Goal: Task Accomplishment & Management: Complete application form

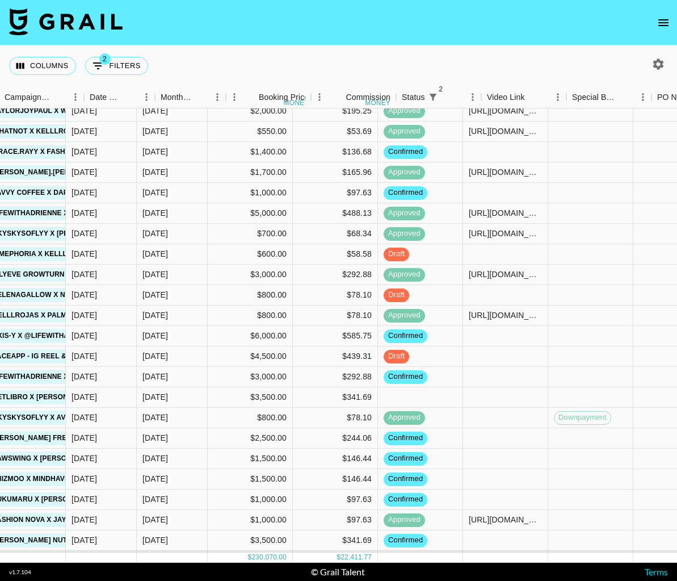
scroll to position [408, 549]
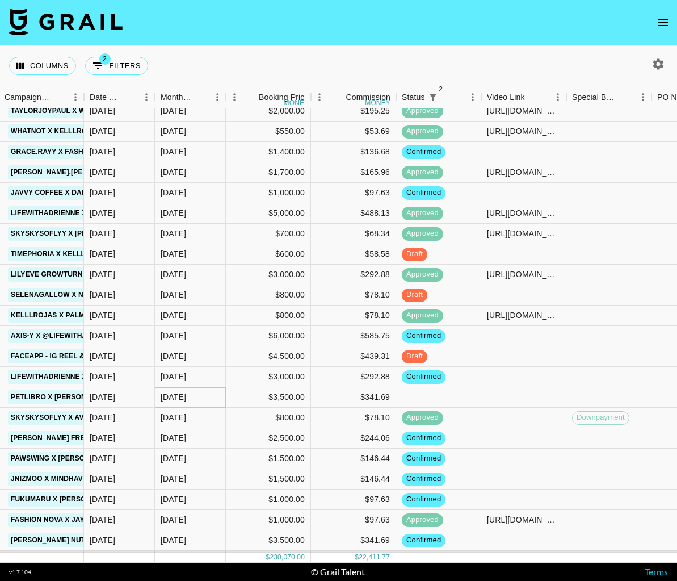
click at [191, 396] on div "[DATE]" at bounding box center [190, 397] width 71 height 20
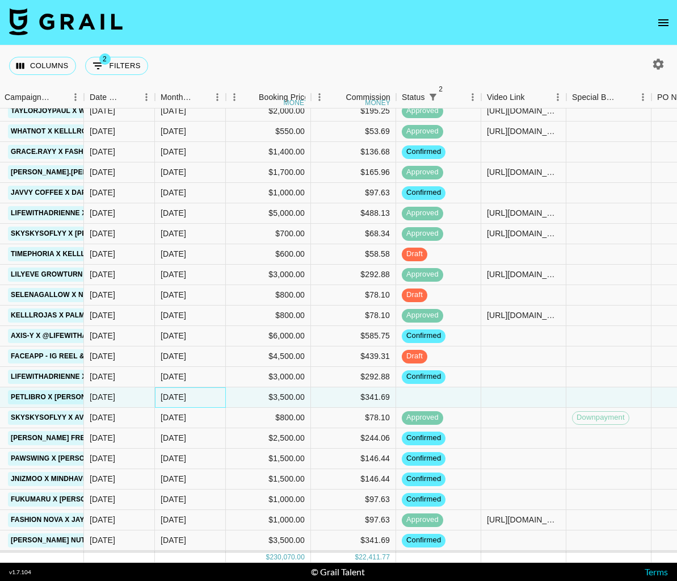
click at [191, 396] on div "[DATE]" at bounding box center [190, 397] width 71 height 20
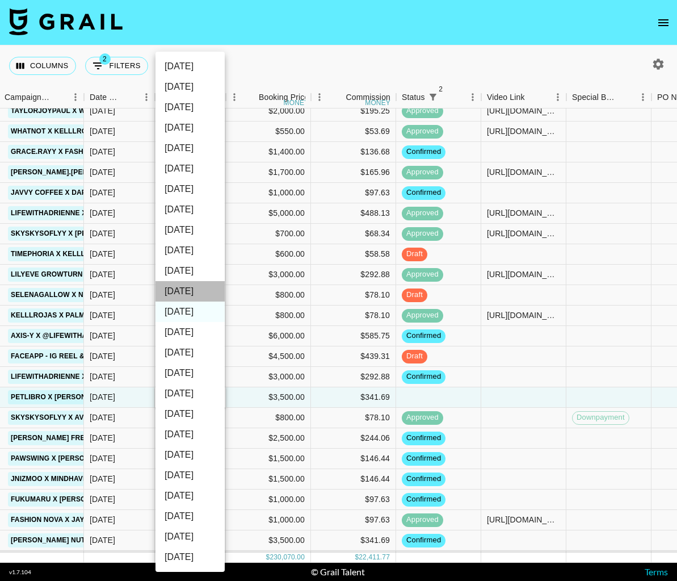
click at [193, 292] on li "[DATE]" at bounding box center [190, 291] width 69 height 20
type input "[DATE]"
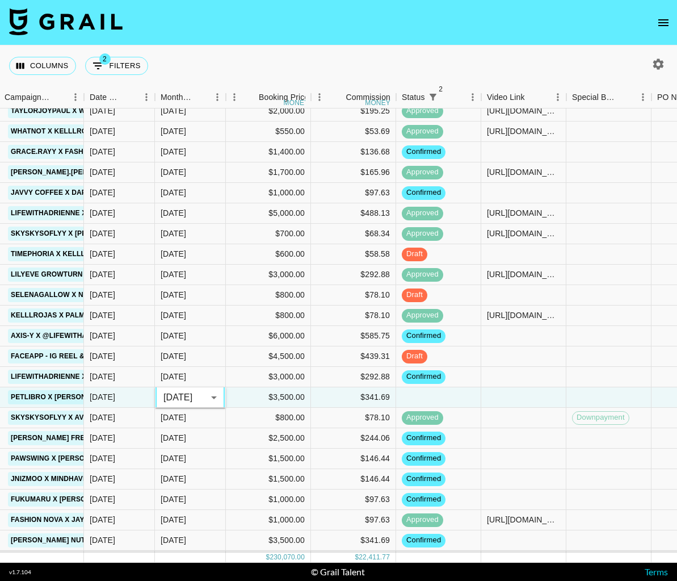
click at [356, 60] on div "Columns 2 Filters + Booking" at bounding box center [338, 65] width 677 height 41
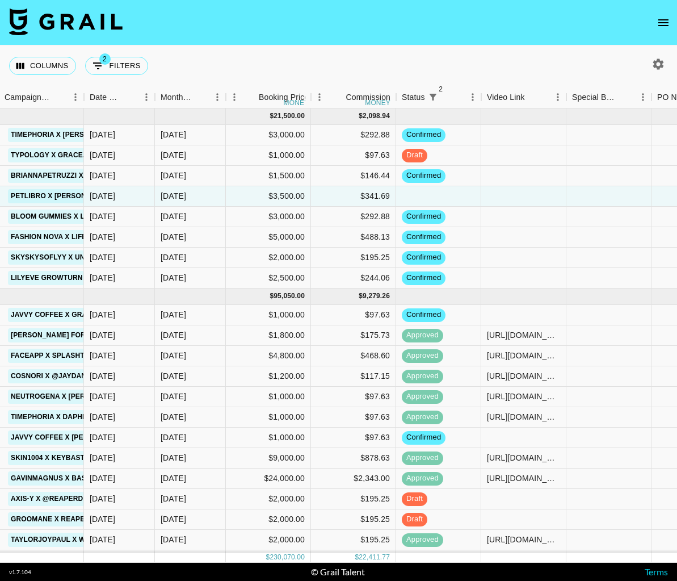
scroll to position [0, 1080]
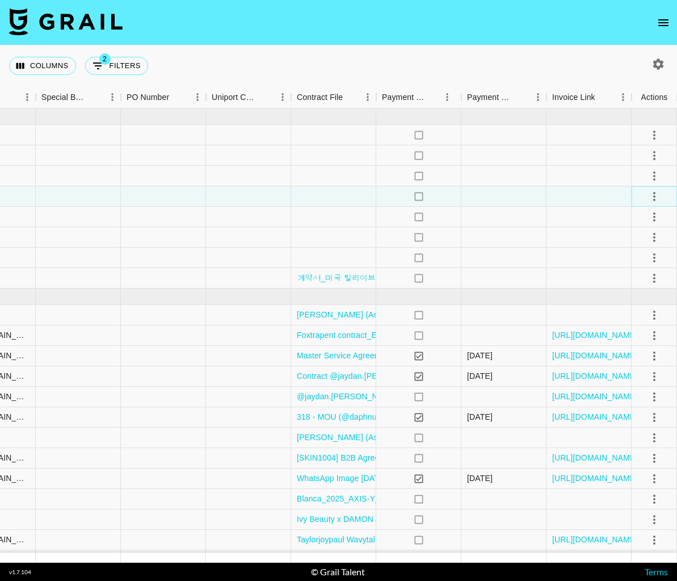
click at [651, 191] on icon "select merge strategy" at bounding box center [655, 197] width 14 height 14
click at [648, 219] on li "Confirm" at bounding box center [641, 221] width 74 height 20
click at [667, 16] on icon "open drawer" at bounding box center [664, 23] width 14 height 14
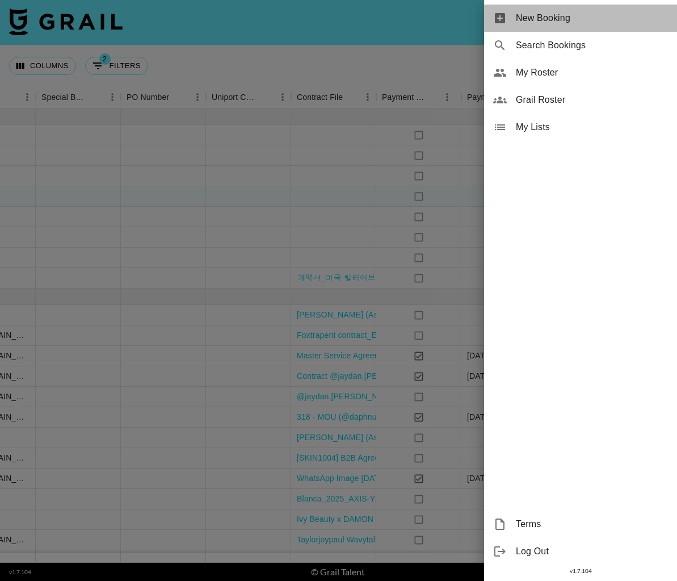
click at [643, 18] on span "New Booking" at bounding box center [592, 18] width 152 height 14
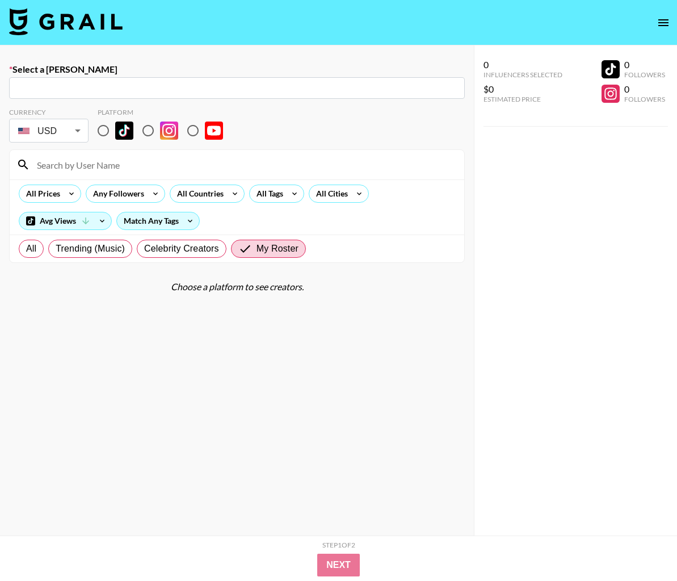
drag, startPoint x: 253, startPoint y: 98, endPoint x: 242, endPoint y: 95, distance: 11.2
click at [253, 98] on div "​" at bounding box center [237, 88] width 456 height 22
paste input "[PERSON_NAME][EMAIL_ADDRESS][DOMAIN_NAME]"
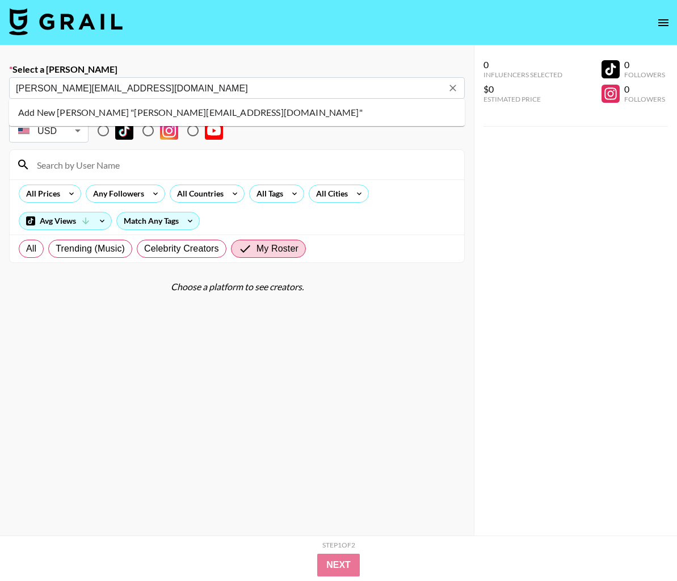
click at [236, 109] on li "Add New [PERSON_NAME] "[PERSON_NAME][EMAIL_ADDRESS][DOMAIN_NAME]"" at bounding box center [237, 112] width 456 height 18
type input "Add New [PERSON_NAME] "[PERSON_NAME][EMAIL_ADDRESS][DOMAIN_NAME]""
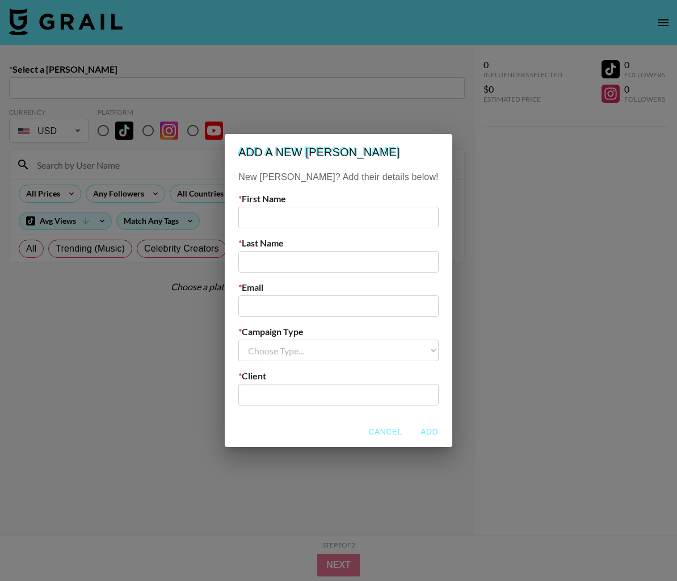
click at [315, 216] on input "text" at bounding box center [338, 218] width 200 height 22
type input "[PERSON_NAME]"
paste input "[PERSON_NAME][EMAIL_ADDRESS][DOMAIN_NAME]"
type input "[PERSON_NAME][EMAIL_ADDRESS][DOMAIN_NAME]"
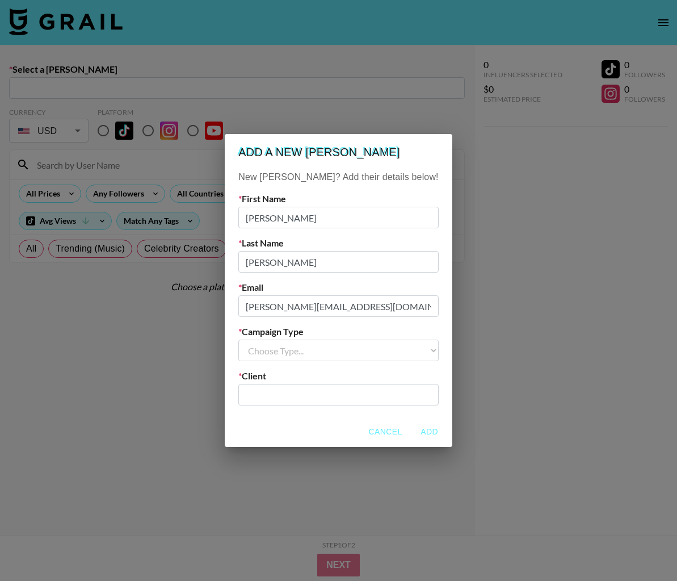
click at [324, 345] on select "Choose Type... Song Promos Brand Promos" at bounding box center [338, 351] width 200 height 22
select select "Brand"
click at [262, 340] on select "Choose Type... Song Promos Brand Promos" at bounding box center [338, 351] width 200 height 22
click at [315, 393] on input "text" at bounding box center [338, 394] width 186 height 13
type input "Tec-Do HongKong Limited"
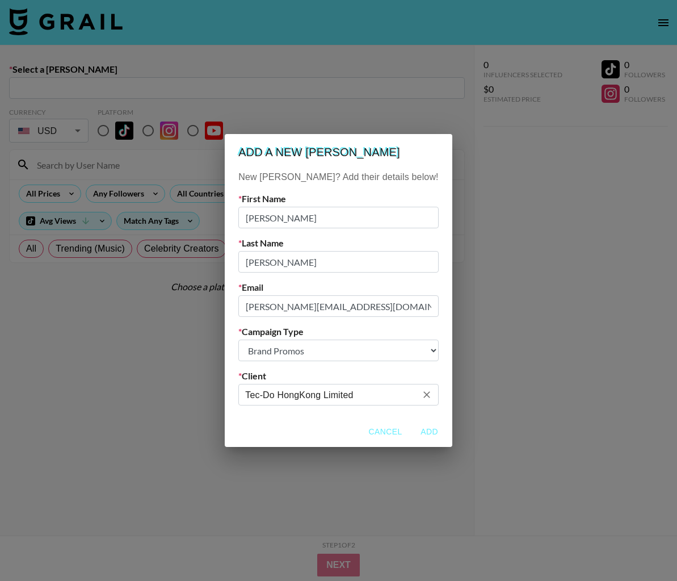
click at [412, 433] on button "Add" at bounding box center [430, 431] width 36 height 21
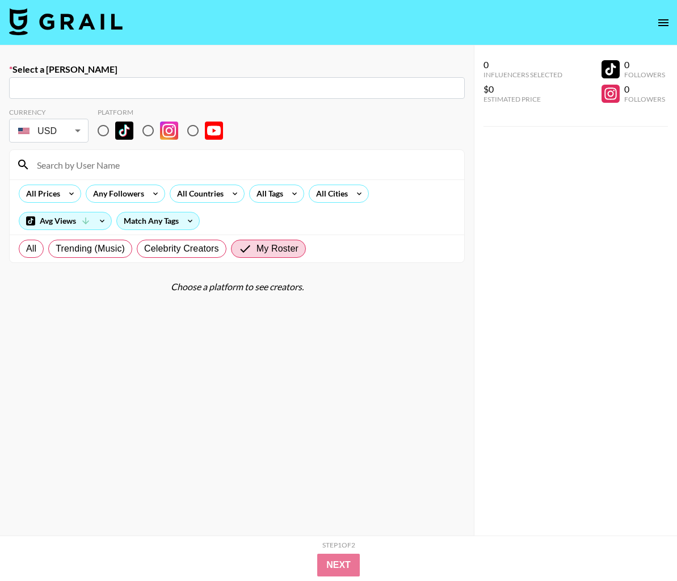
type input "[PERSON_NAME][EMAIL_ADDRESS][DOMAIN_NAME]: [PERSON_NAME] -- Tec-Do HongKong Lim…"
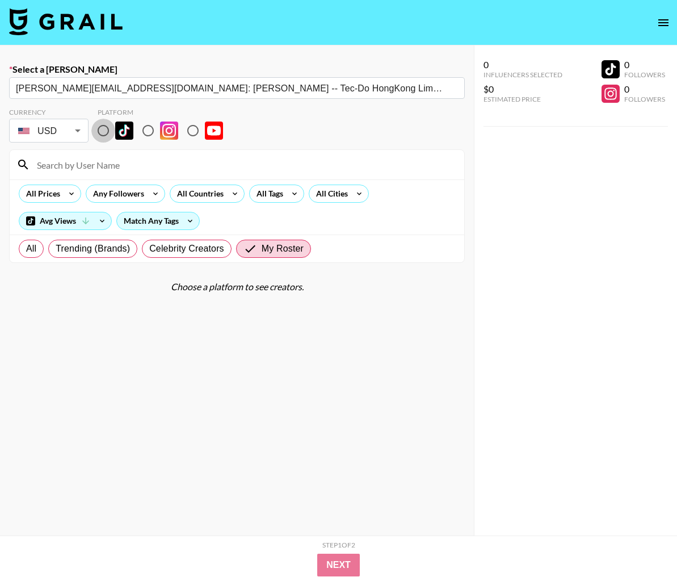
click at [102, 132] on input "radio" at bounding box center [103, 131] width 24 height 24
radio input "true"
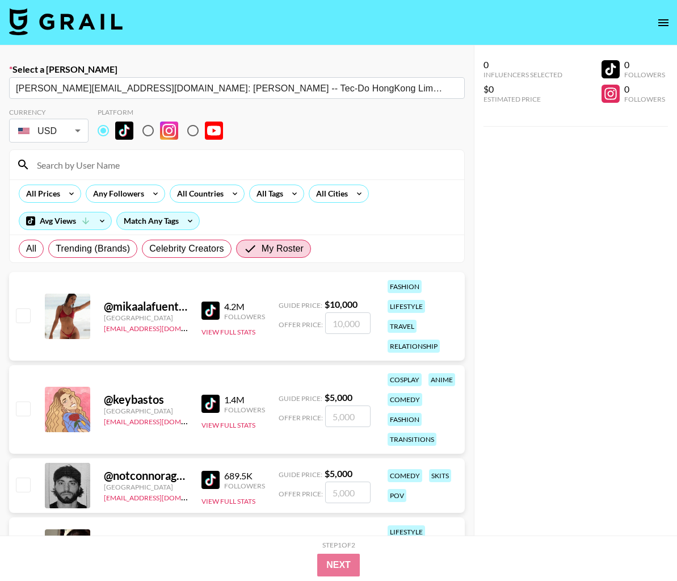
click at [107, 160] on input at bounding box center [244, 165] width 428 height 18
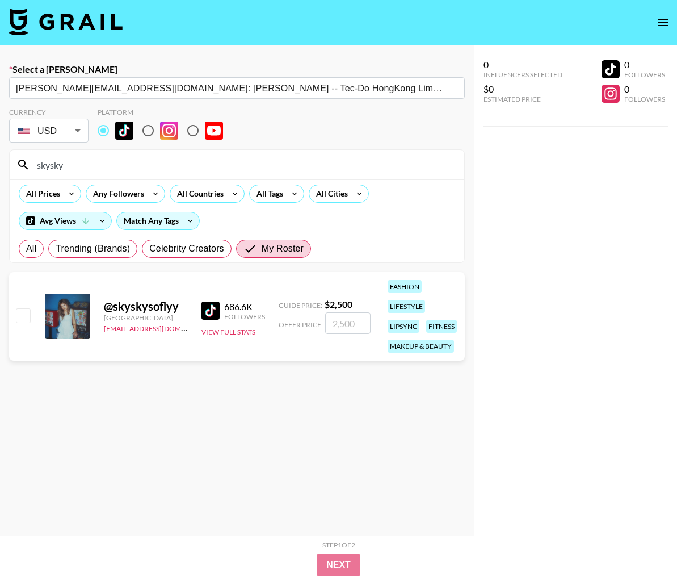
type input "skysky"
click at [26, 312] on input "checkbox" at bounding box center [23, 315] width 14 height 14
checkbox input "true"
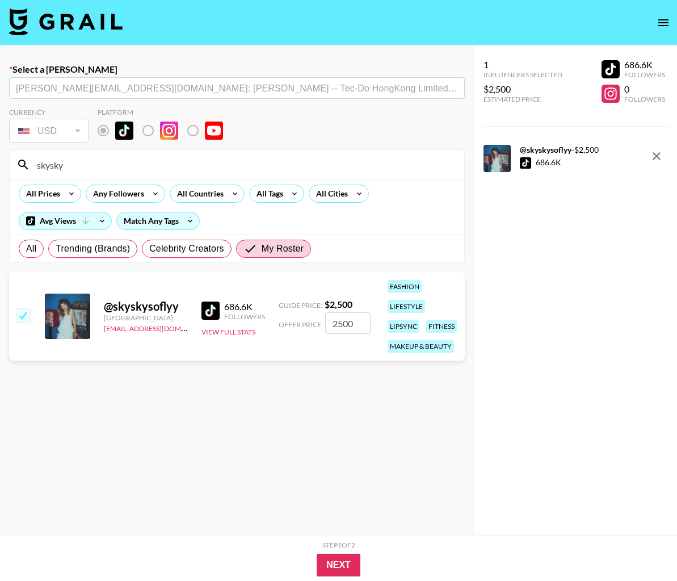
click at [340, 322] on input "2500" at bounding box center [347, 323] width 45 height 22
type input "6000"
click at [329, 556] on button "Next" at bounding box center [339, 565] width 44 height 23
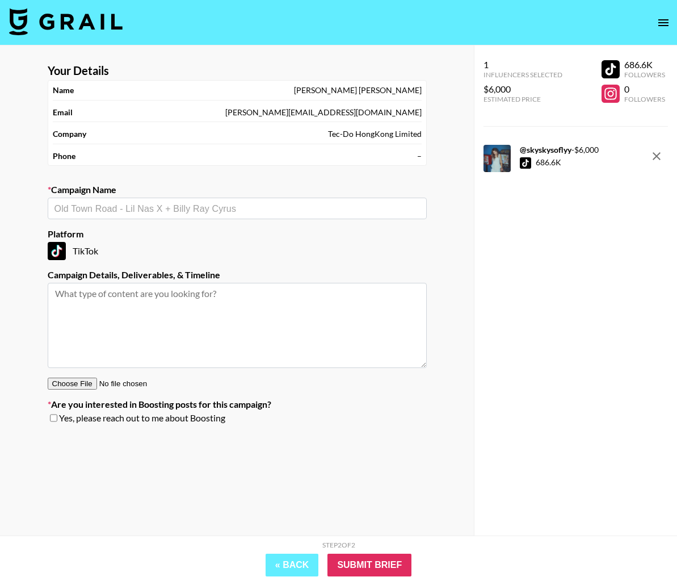
click at [161, 213] on input "text" at bounding box center [238, 208] width 366 height 13
click at [58, 210] on input "skyskysoflyy x Halara" at bounding box center [230, 208] width 350 height 13
click at [143, 229] on li "Add New Campaign: "Skyskysoflyy x Halara "" at bounding box center [237, 233] width 379 height 18
type input "Skyskysoflyy x Halara"
click at [149, 292] on textarea at bounding box center [237, 325] width 379 height 85
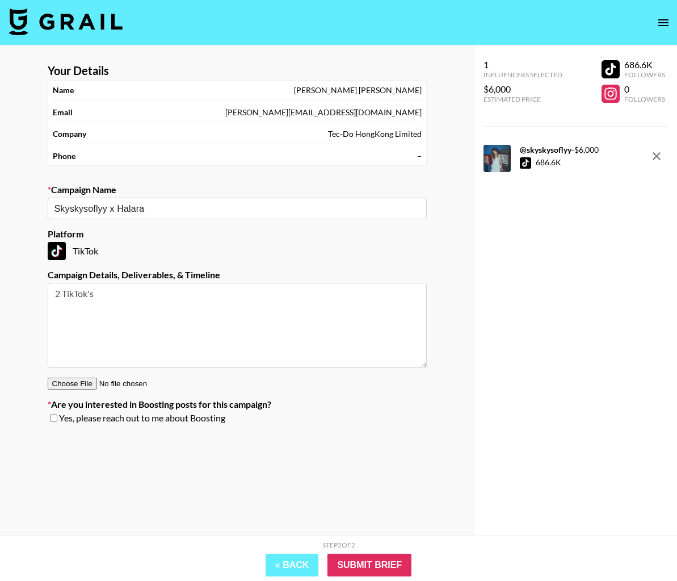
type textarea "2 TikTok's"
click at [375, 558] on input "Submit Brief" at bounding box center [370, 565] width 84 height 23
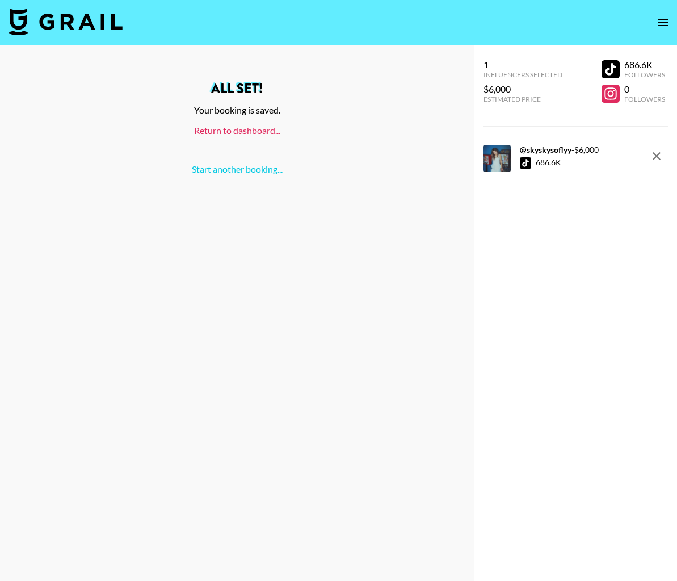
click at [241, 127] on link "Return to dashboard..." at bounding box center [237, 130] width 86 height 11
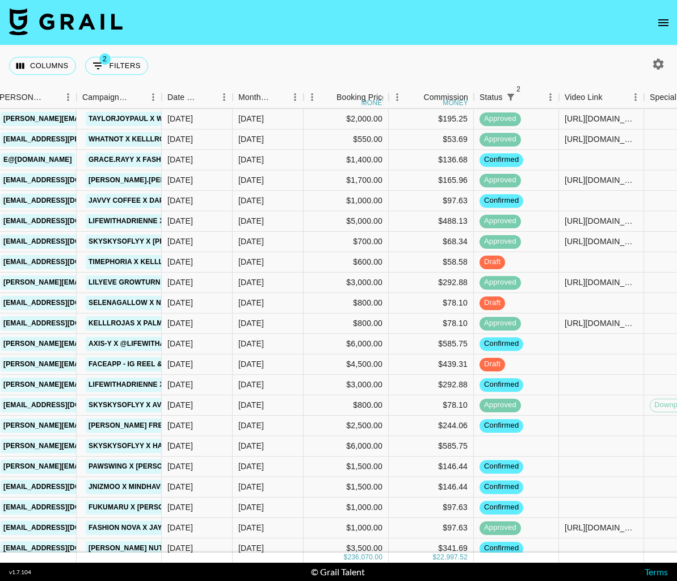
scroll to position [421, 439]
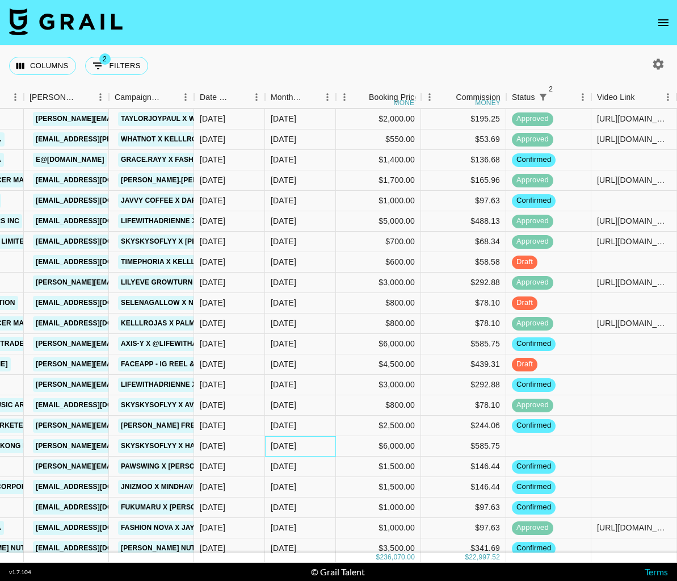
click at [328, 448] on div "[DATE]" at bounding box center [300, 446] width 71 height 20
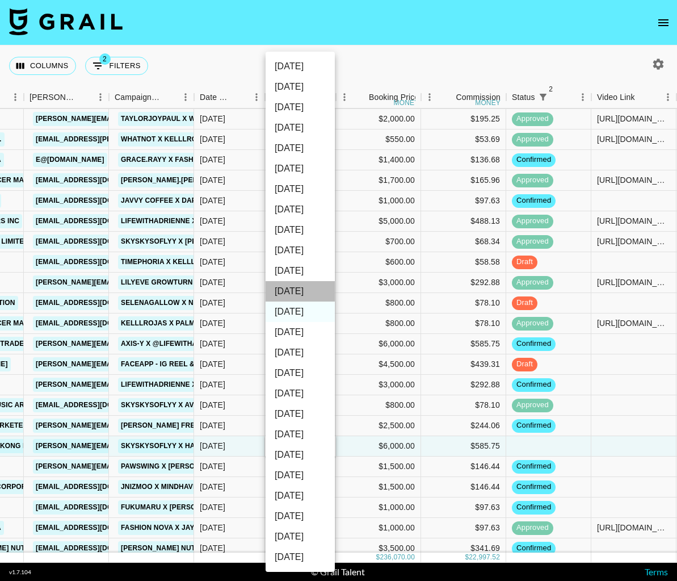
click at [308, 293] on li "[DATE]" at bounding box center [300, 291] width 69 height 20
type input "[DATE]"
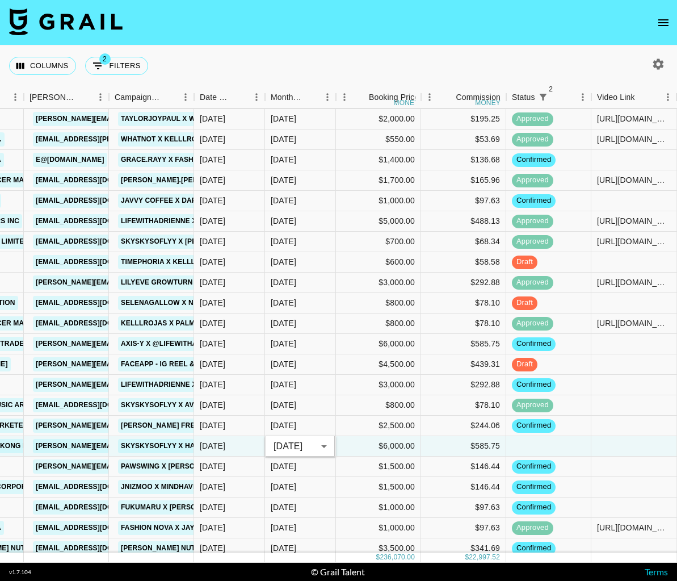
click at [351, 62] on div "Columns 2 Filters + Booking" at bounding box center [338, 65] width 677 height 41
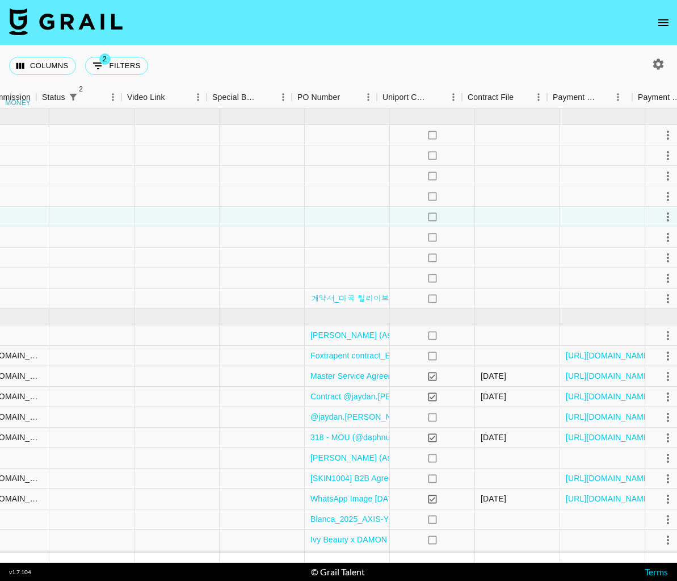
scroll to position [0, 1080]
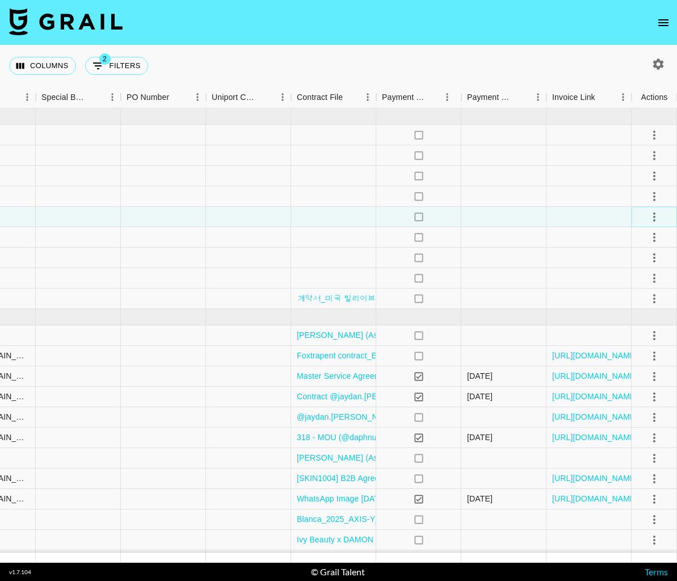
click at [652, 220] on icon "select merge strategy" at bounding box center [655, 217] width 14 height 14
click at [650, 244] on li "Confirm" at bounding box center [641, 241] width 74 height 20
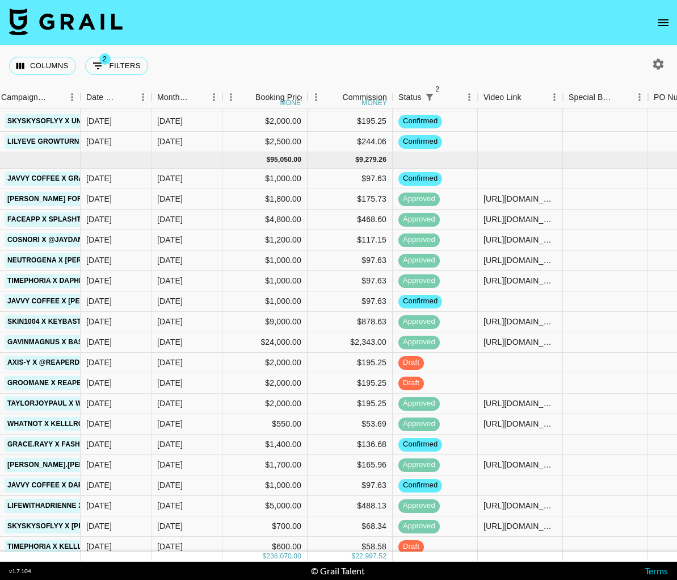
scroll to position [158, 552]
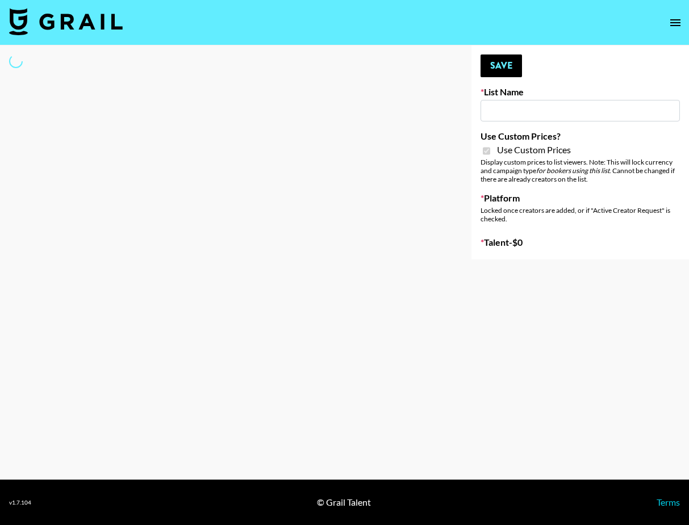
type input "Poizon IG (26th Sept)"
checkbox input "true"
select select "Brand"
